Goal: Transaction & Acquisition: Purchase product/service

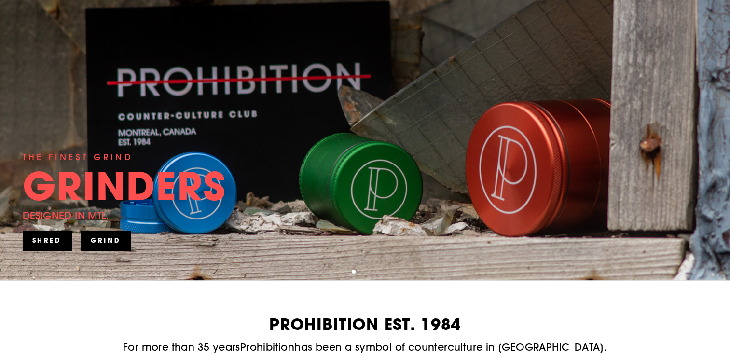
scroll to position [212, 0]
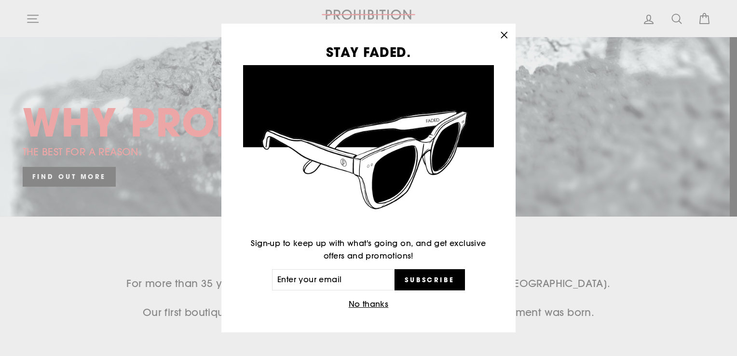
click at [504, 35] on icon "button" at bounding box center [504, 35] width 6 height 6
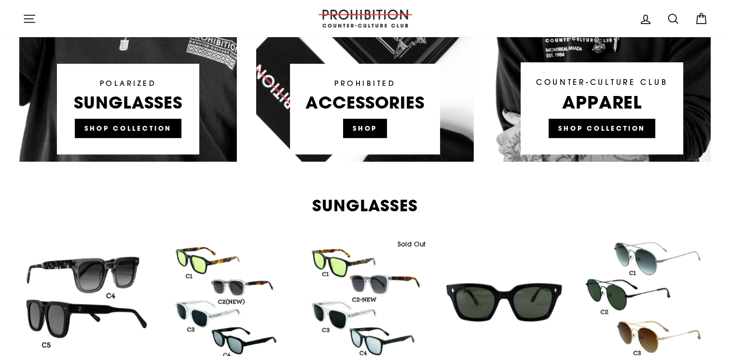
scroll to position [772, 0]
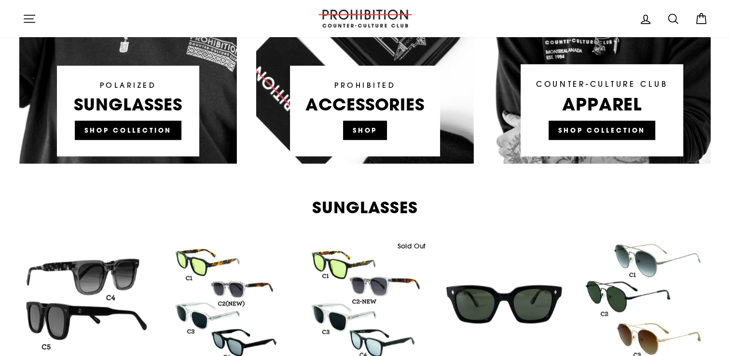
click at [670, 18] on icon at bounding box center [673, 19] width 14 height 14
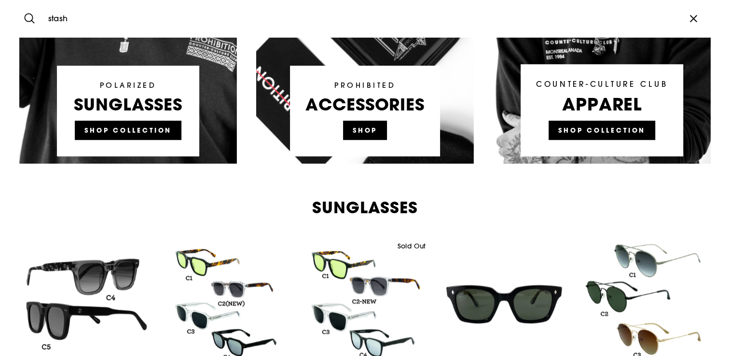
type input "stash"
click at [23, 7] on button "Search" at bounding box center [33, 18] width 21 height 23
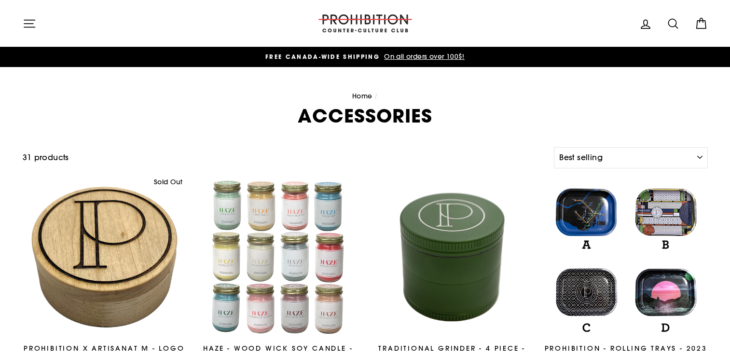
select select "best-selling"
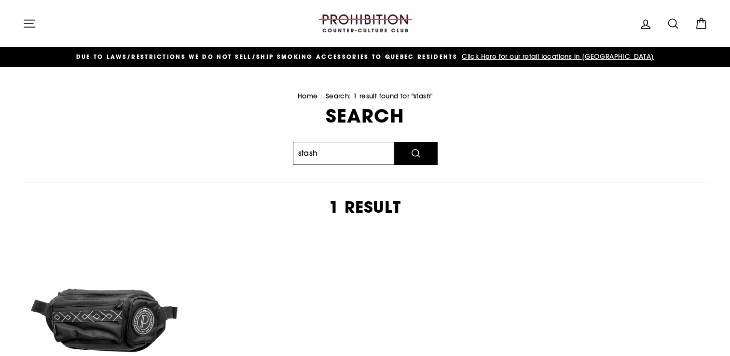
click at [333, 151] on input "stash" at bounding box center [343, 153] width 101 height 23
click at [394, 142] on button "Search" at bounding box center [415, 153] width 43 height 23
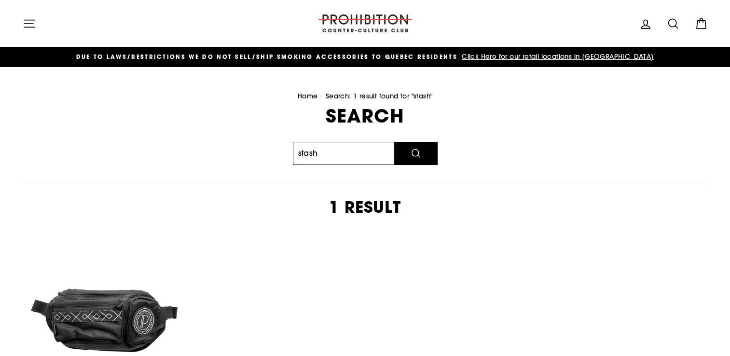
click at [394, 142] on button "Search" at bounding box center [415, 153] width 43 height 23
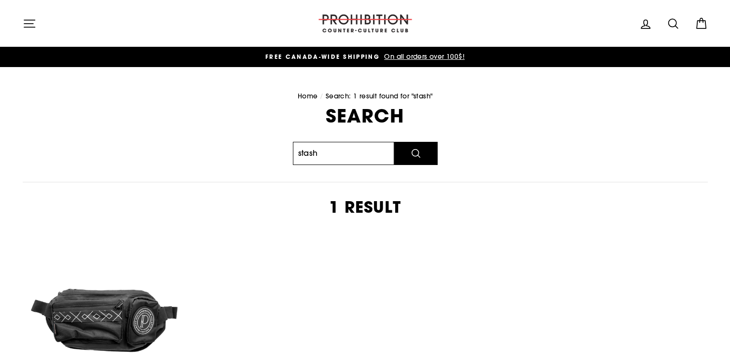
click at [394, 142] on button "Search" at bounding box center [415, 153] width 43 height 23
drag, startPoint x: 0, startPoint y: 0, endPoint x: 327, endPoint y: 152, distance: 360.4
click at [327, 152] on input "stash" at bounding box center [343, 153] width 101 height 23
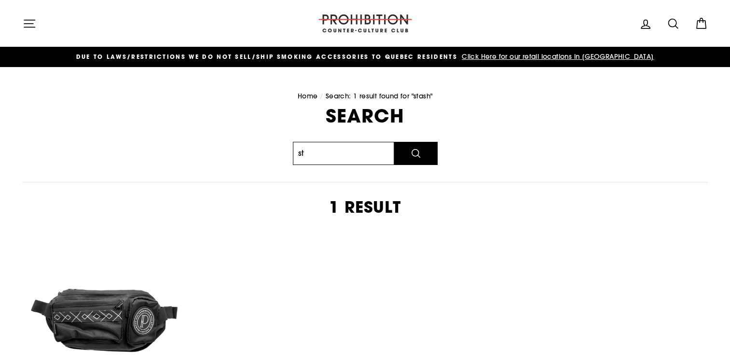
type input "s"
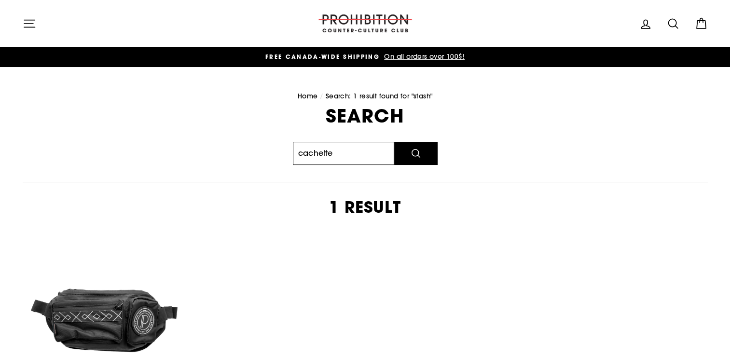
type input "cachette"
click at [394, 142] on button "Search" at bounding box center [415, 153] width 43 height 23
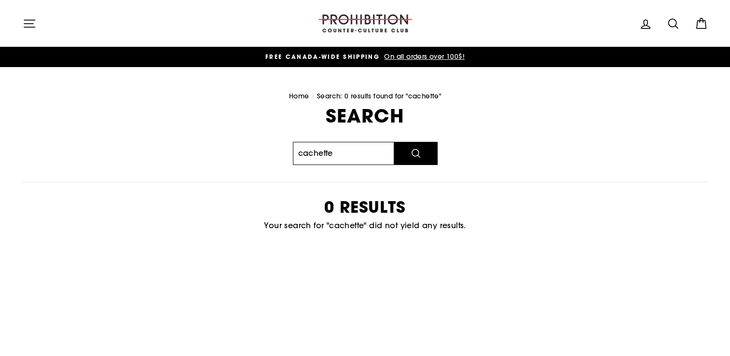
click at [353, 159] on input "cachette" at bounding box center [343, 153] width 101 height 23
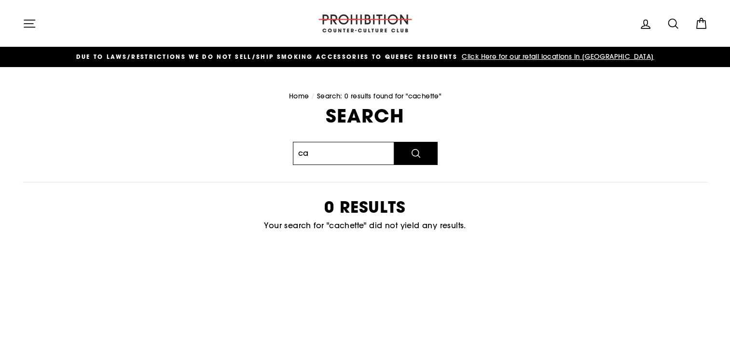
type input "c"
type input "canette stash"
click at [394, 142] on button "Search" at bounding box center [415, 153] width 43 height 23
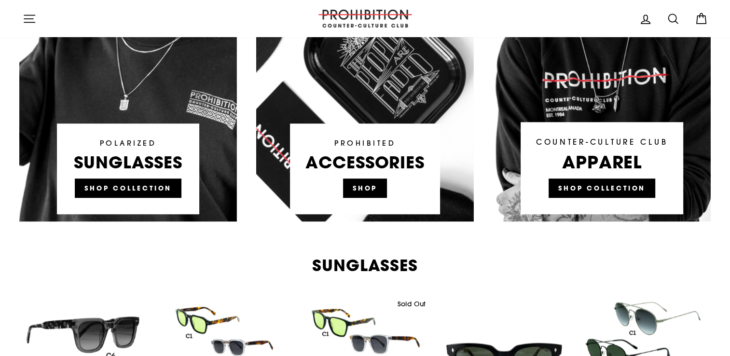
scroll to position [734, 0]
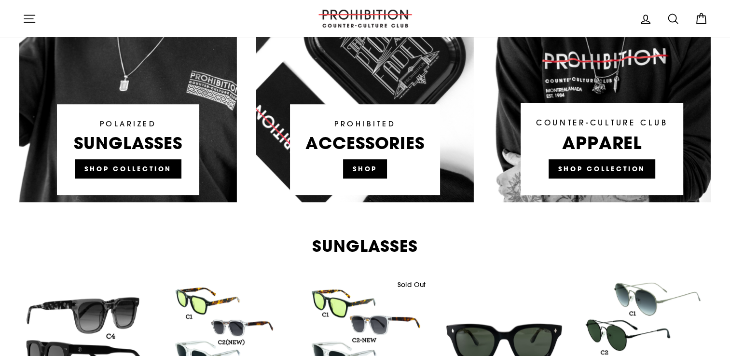
click at [610, 130] on link at bounding box center [602, 18] width 218 height 367
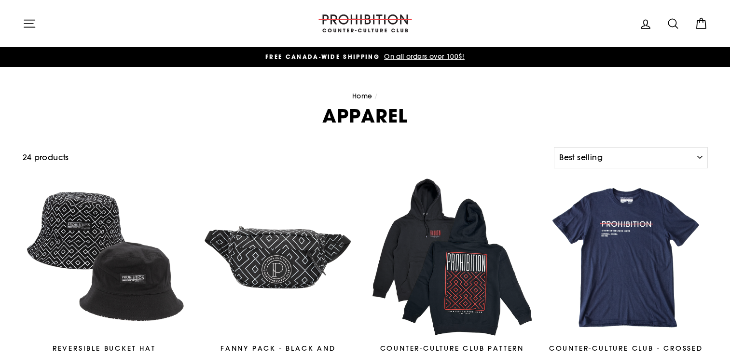
select select "best-selling"
